Goal: Task Accomplishment & Management: Complete application form

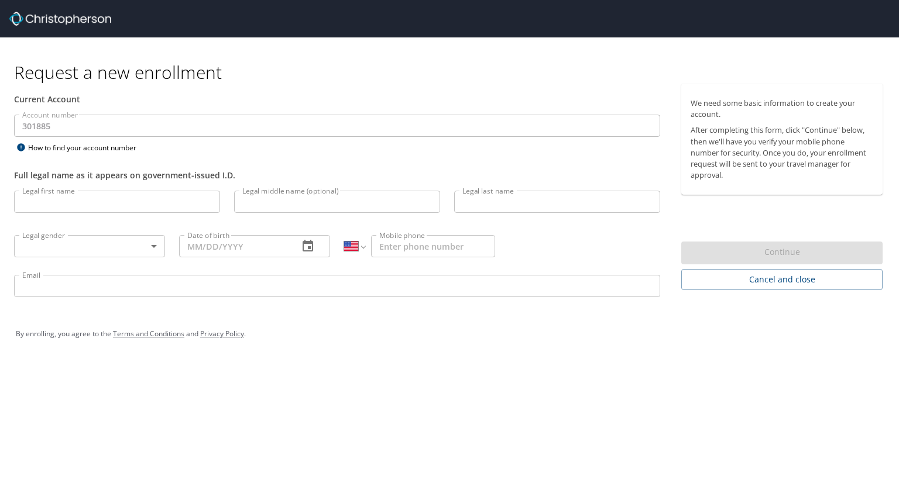
select select "US"
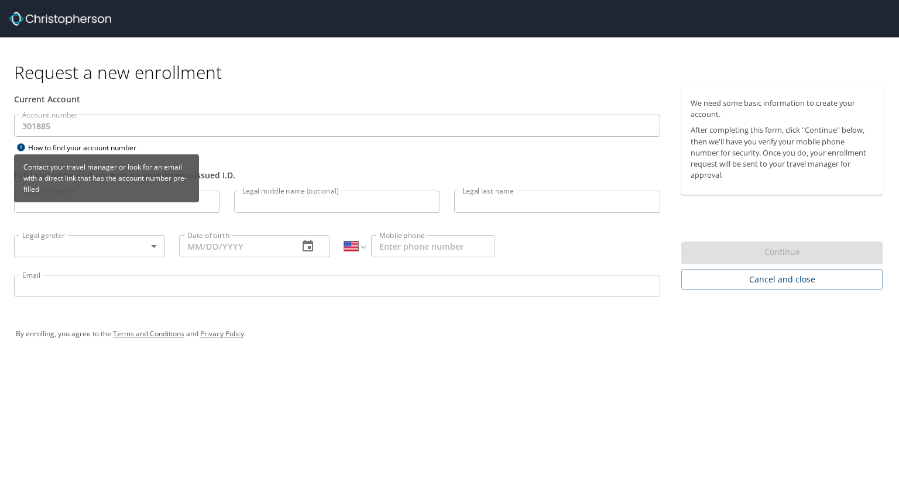
click at [125, 206] on div "Contact your travel manager or look for an email with a direct link that has th…" at bounding box center [106, 182] width 185 height 56
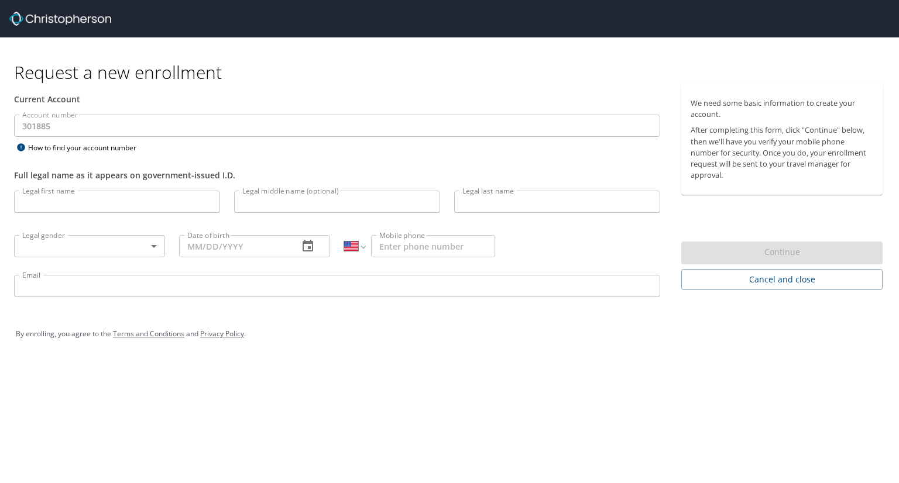
click at [154, 194] on input "Legal first name" at bounding box center [117, 202] width 206 height 22
type input "Jack"
type input "[PERSON_NAME]"
click at [156, 239] on body "Request a new enrollment Current Account Account number 301885 Account number H…" at bounding box center [449, 241] width 899 height 483
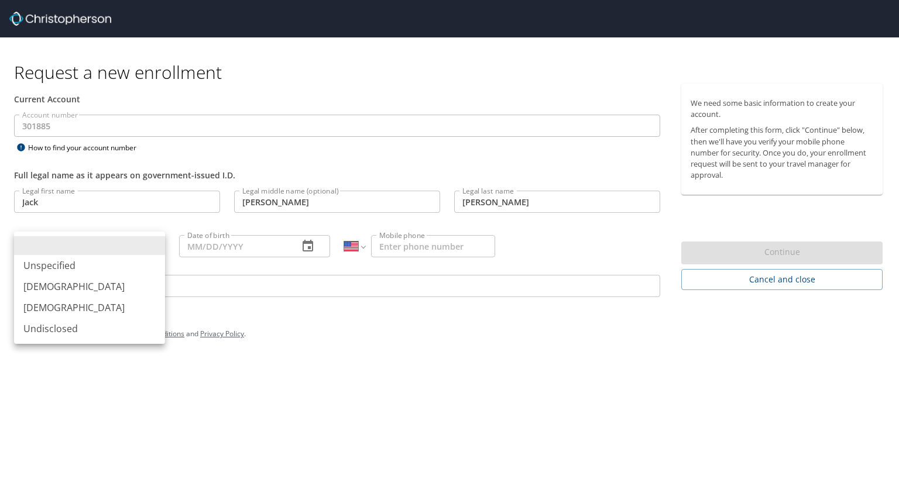
click at [111, 288] on li "[DEMOGRAPHIC_DATA]" at bounding box center [89, 286] width 151 height 21
type input "[DEMOGRAPHIC_DATA]"
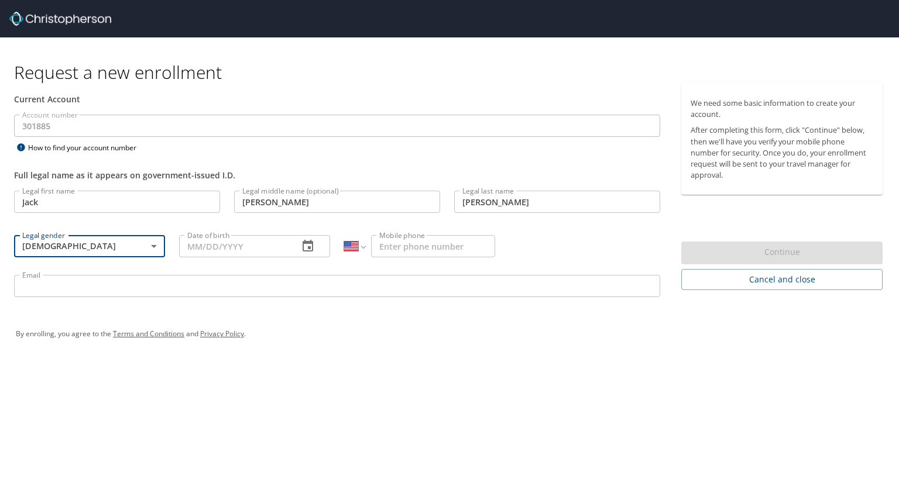
click at [207, 250] on input "Date of birth" at bounding box center [234, 246] width 110 height 22
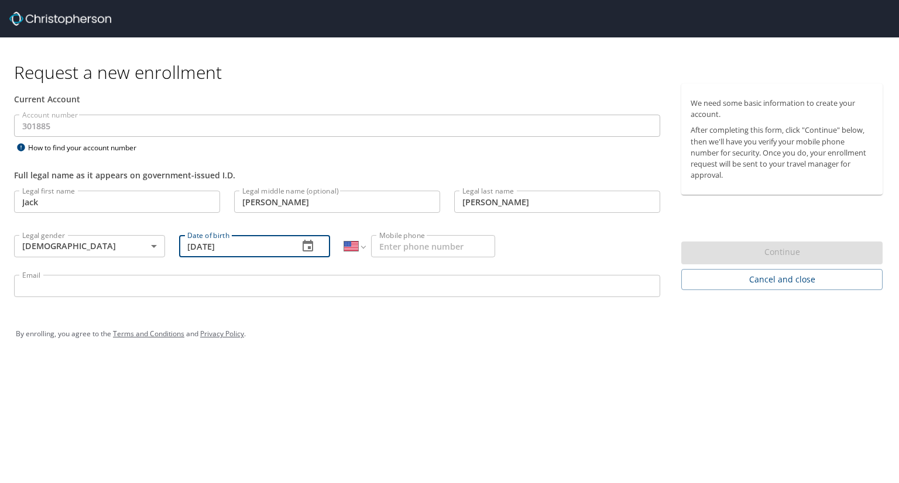
type input "[DATE]"
click at [411, 249] on input "Mobile phone" at bounding box center [433, 246] width 124 height 22
type input "[PHONE_NUMBER]"
click at [347, 284] on input "Email" at bounding box center [337, 286] width 646 height 22
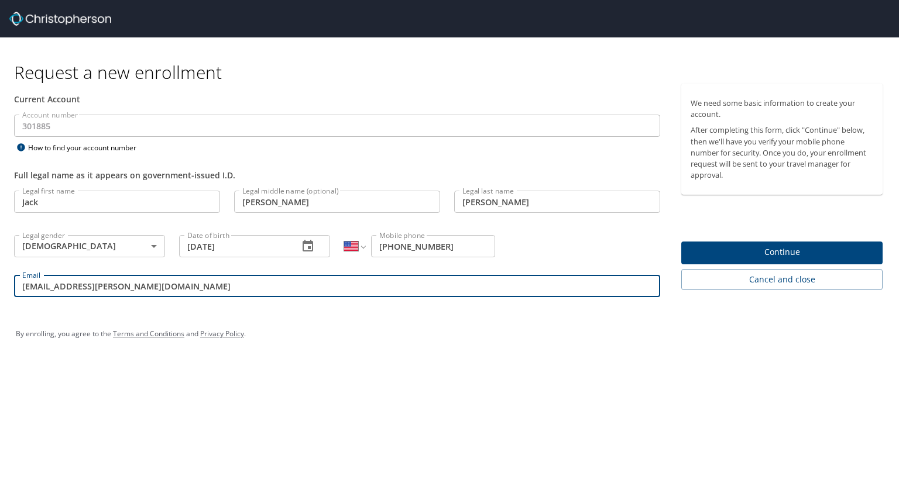
type input "[EMAIL_ADDRESS][PERSON_NAME][DOMAIN_NAME]"
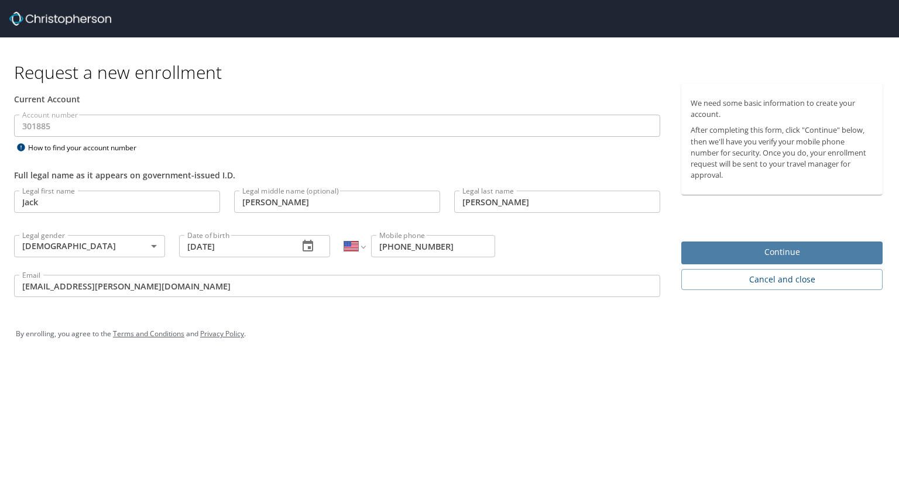
click at [818, 245] on span "Continue" at bounding box center [781, 252] width 183 height 15
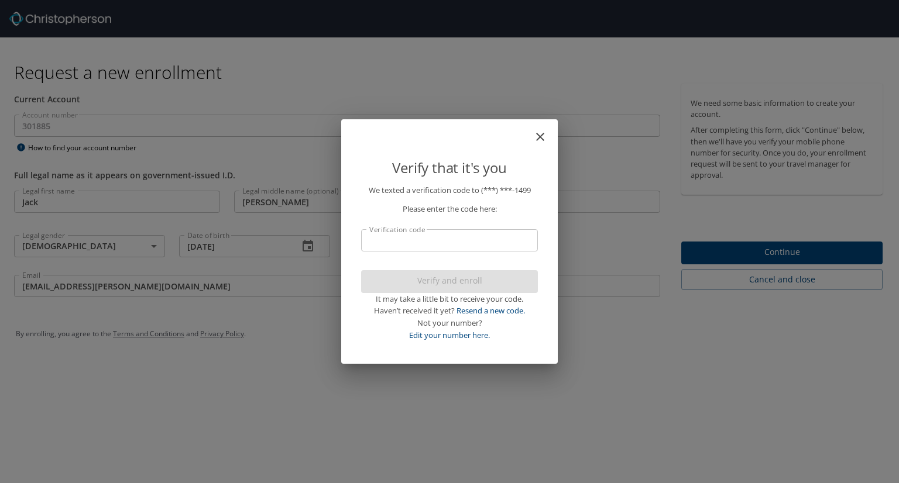
click at [504, 243] on input "Verification code" at bounding box center [449, 240] width 177 height 22
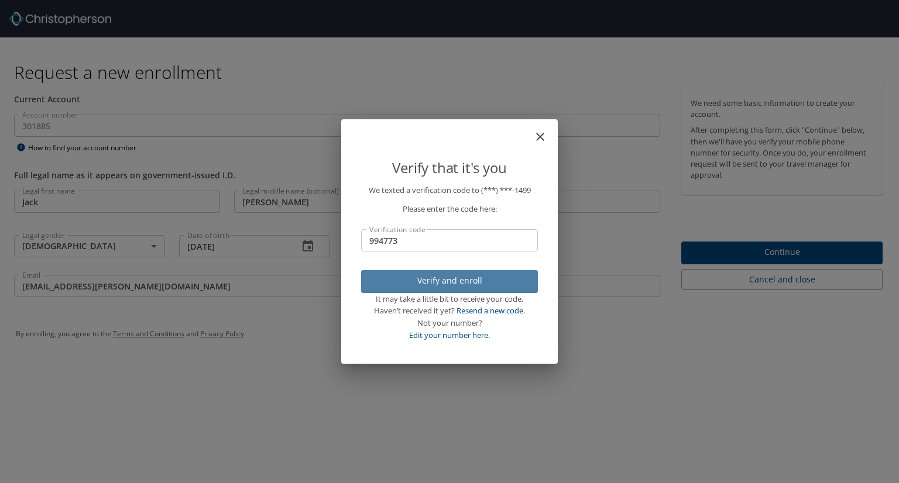
click at [478, 284] on span "Verify and enroll" at bounding box center [449, 281] width 158 height 15
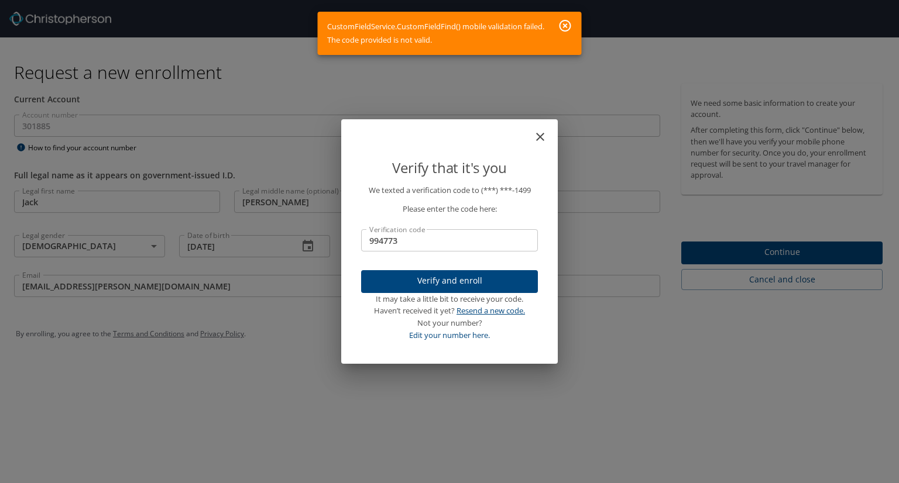
click at [500, 312] on link "Resend a new code." at bounding box center [490, 310] width 68 height 11
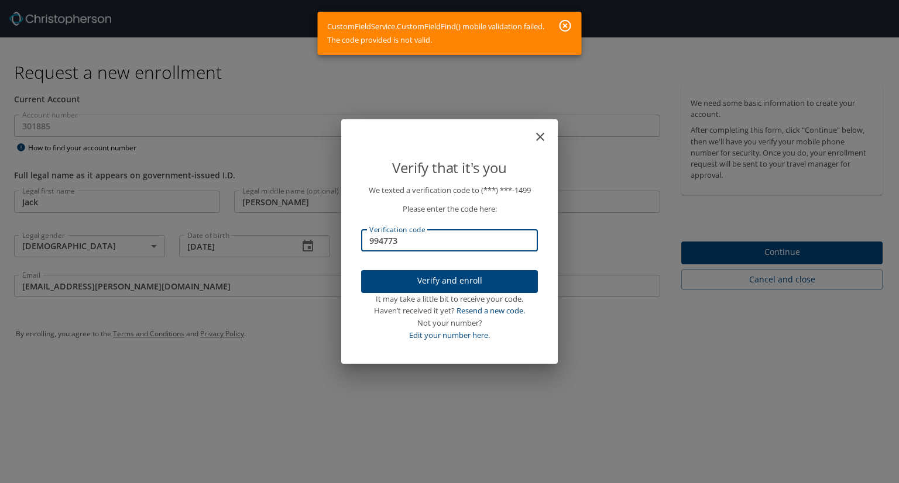
click at [430, 239] on input "994773" at bounding box center [449, 240] width 177 height 22
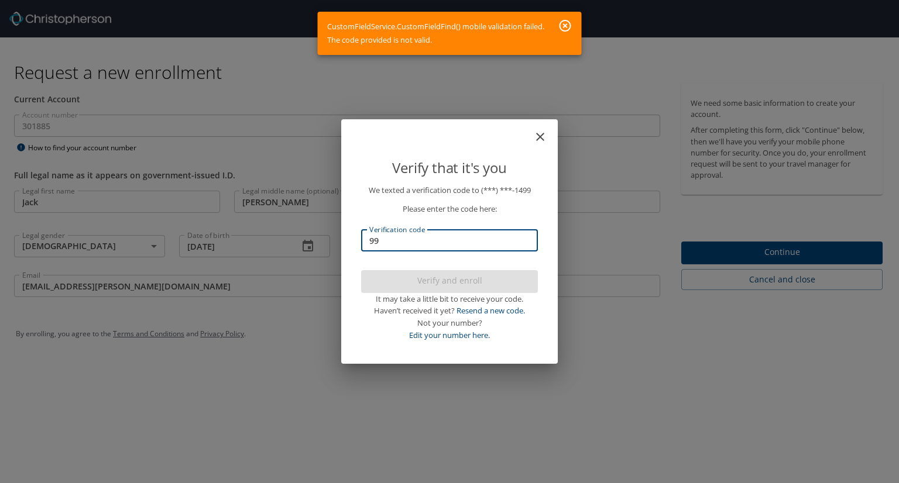
type input "9"
click at [567, 22] on icon "button" at bounding box center [565, 26] width 12 height 12
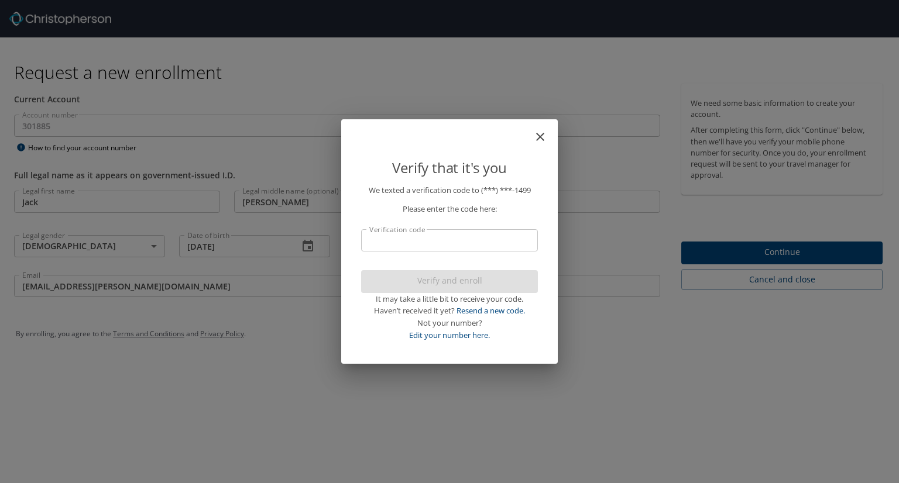
click at [86, 128] on div "Verify that it's you We texted a verification code to (***) ***- 1499 Please en…" at bounding box center [449, 241] width 899 height 483
click at [541, 137] on icon "close" at bounding box center [540, 137] width 8 height 8
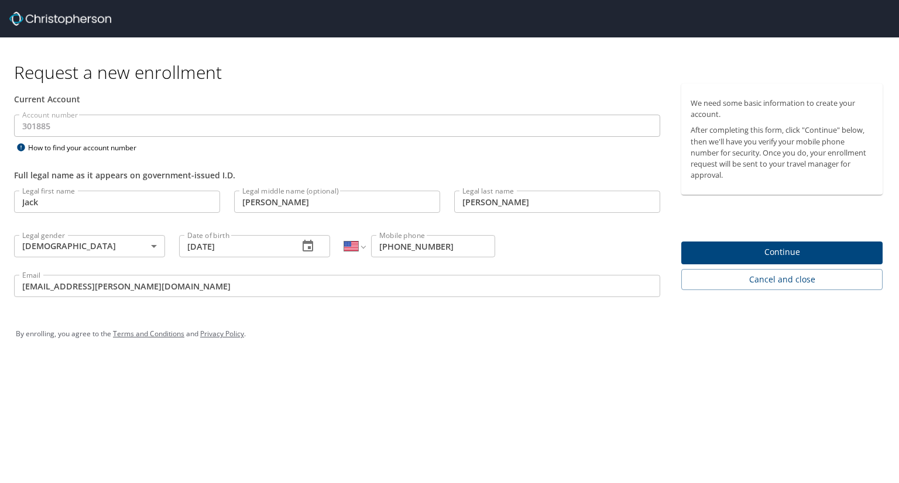
click at [0, 122] on html "Request a new enrollment Current Account Account number 301885 Account number H…" at bounding box center [449, 241] width 899 height 483
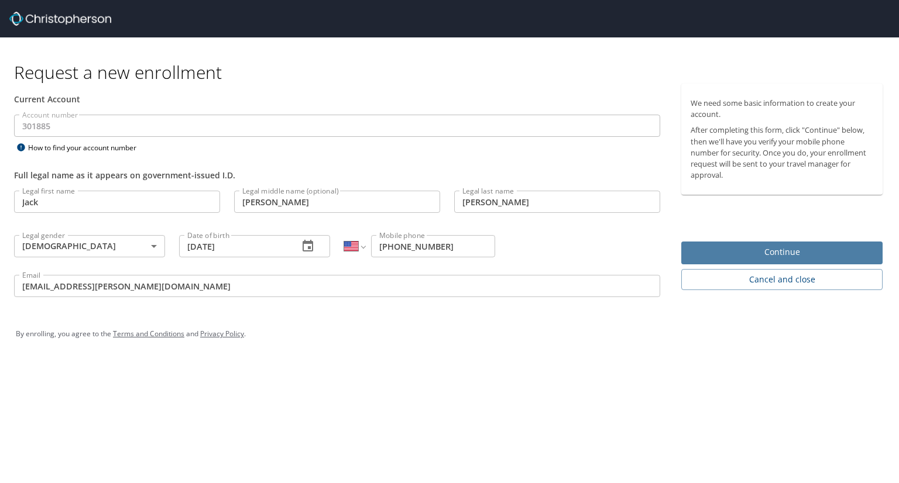
click at [725, 247] on span "Continue" at bounding box center [781, 252] width 183 height 15
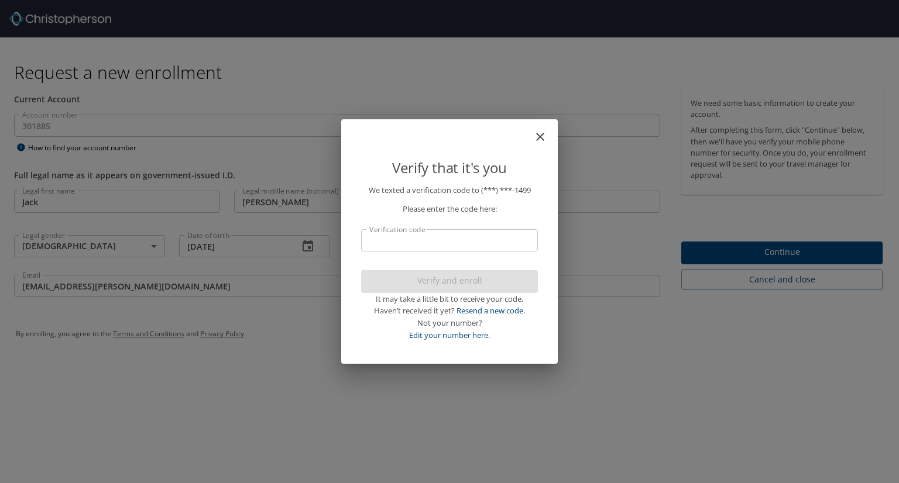
click at [472, 237] on input "Verification code" at bounding box center [449, 240] width 177 height 22
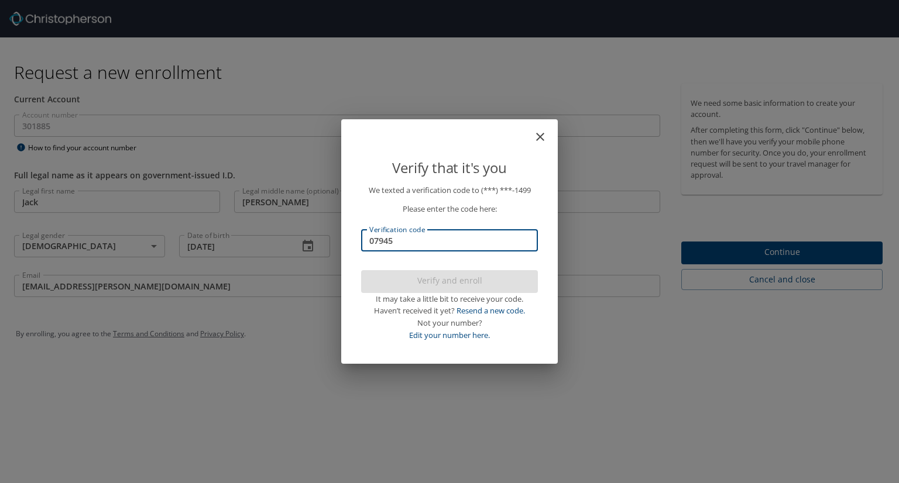
click at [459, 282] on div "Verify and enroll It may take a little bit to receive your code. Haven’t receiv…" at bounding box center [449, 305] width 177 height 71
click at [424, 239] on input "07945" at bounding box center [449, 240] width 177 height 22
type input "0"
